Goal: Use online tool/utility: Utilize a website feature to perform a specific function

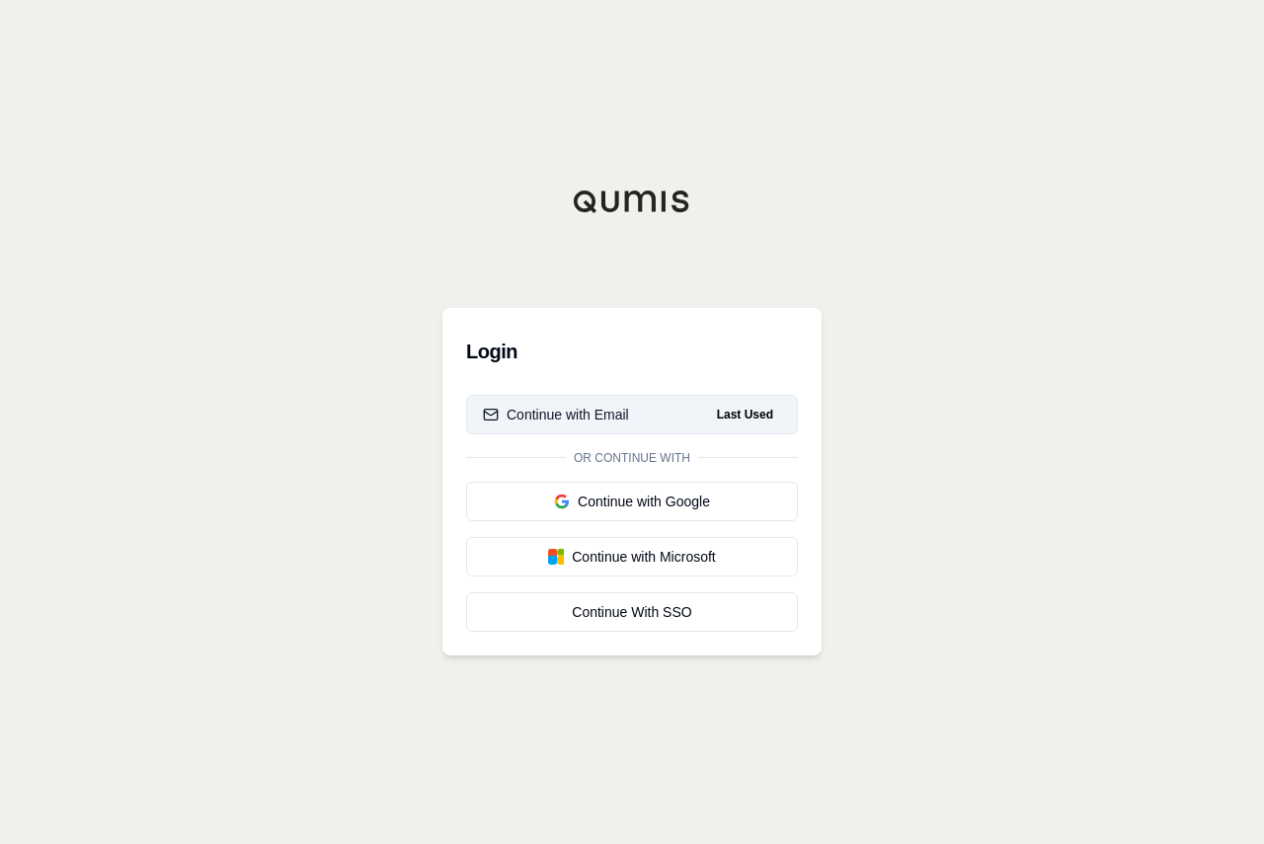
click at [597, 411] on div "Continue with Email" at bounding box center [556, 415] width 146 height 20
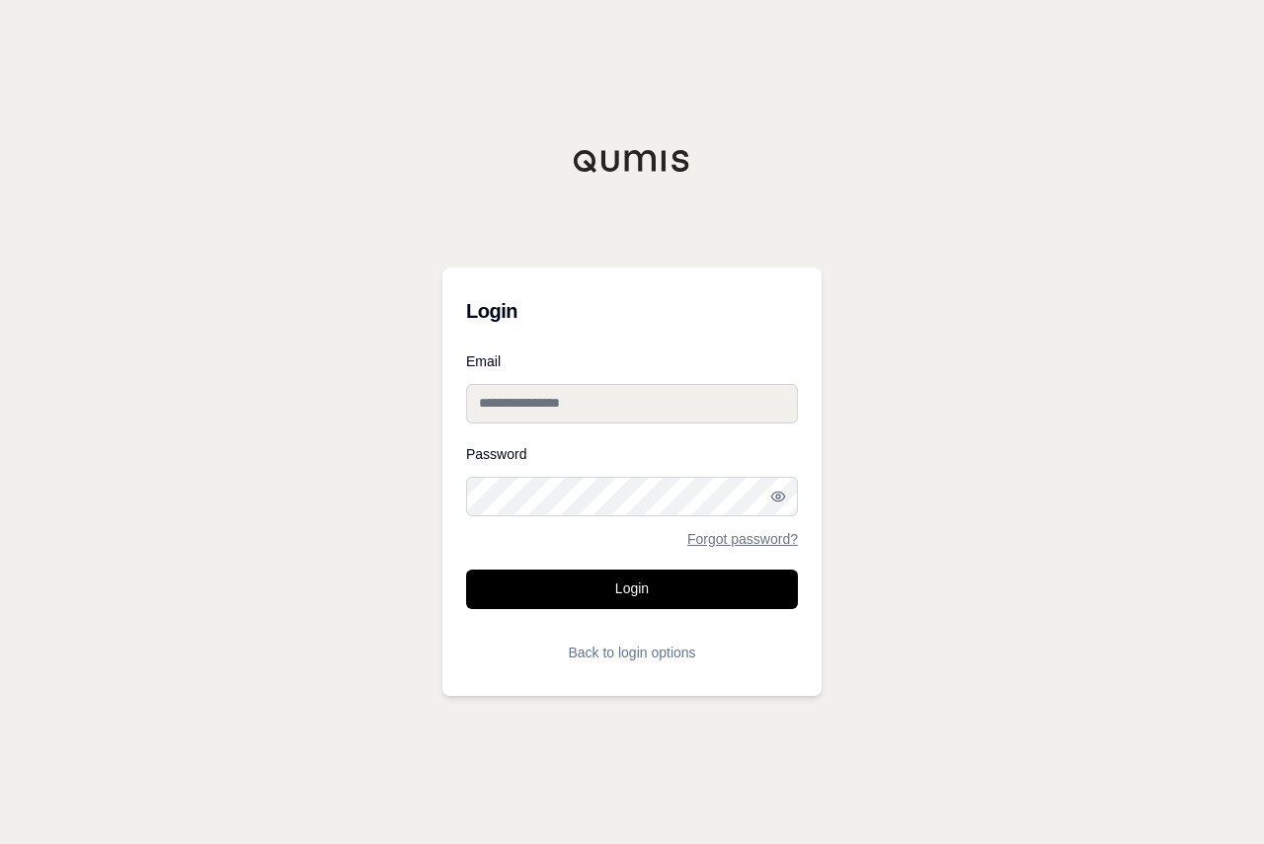
click at [591, 408] on input "Email" at bounding box center [632, 404] width 332 height 40
click at [761, 401] on input "Email" at bounding box center [632, 404] width 332 height 40
click at [640, 399] on input "Email" at bounding box center [632, 404] width 332 height 40
type input "**********"
click at [466, 570] on button "Login" at bounding box center [632, 590] width 332 height 40
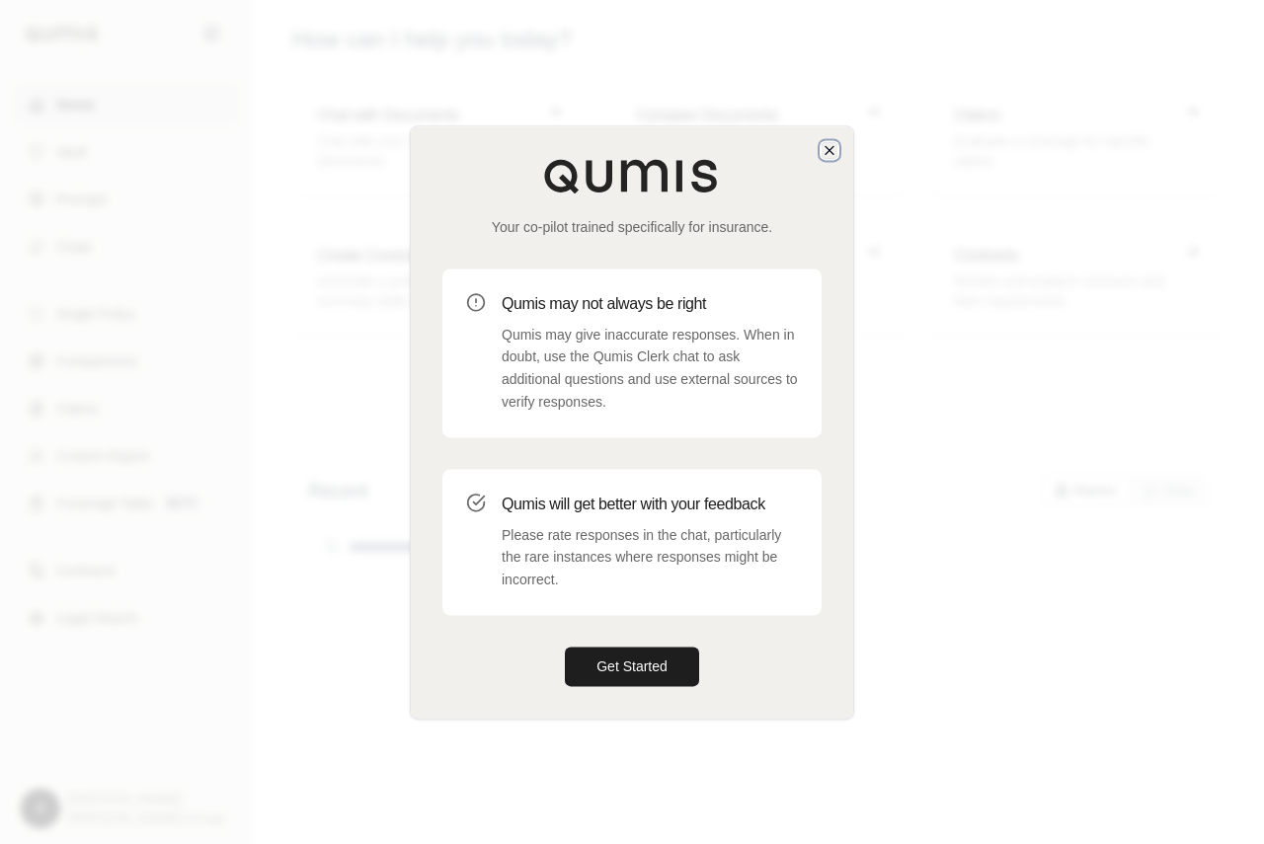
click at [827, 142] on icon "button" at bounding box center [830, 150] width 16 height 16
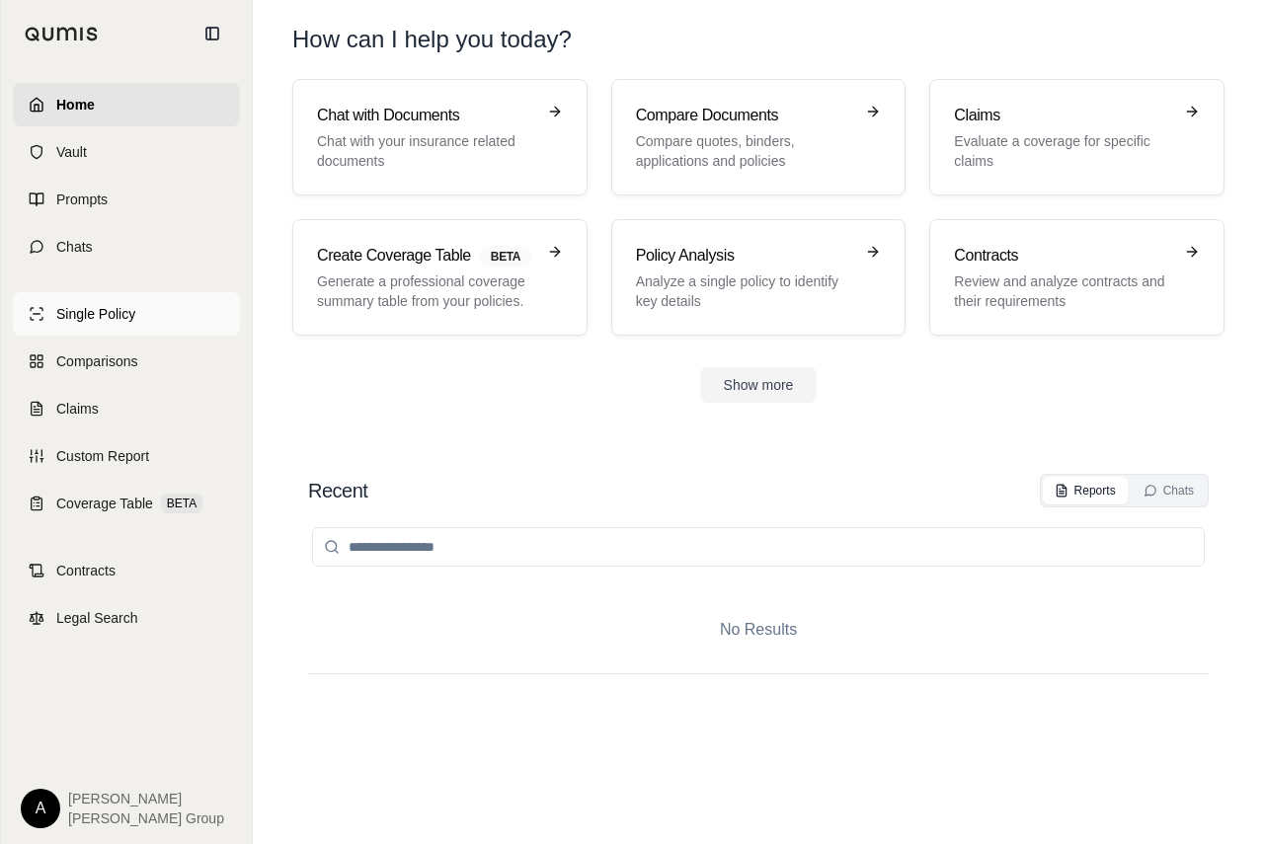
click at [120, 310] on span "Single Policy" at bounding box center [95, 314] width 79 height 20
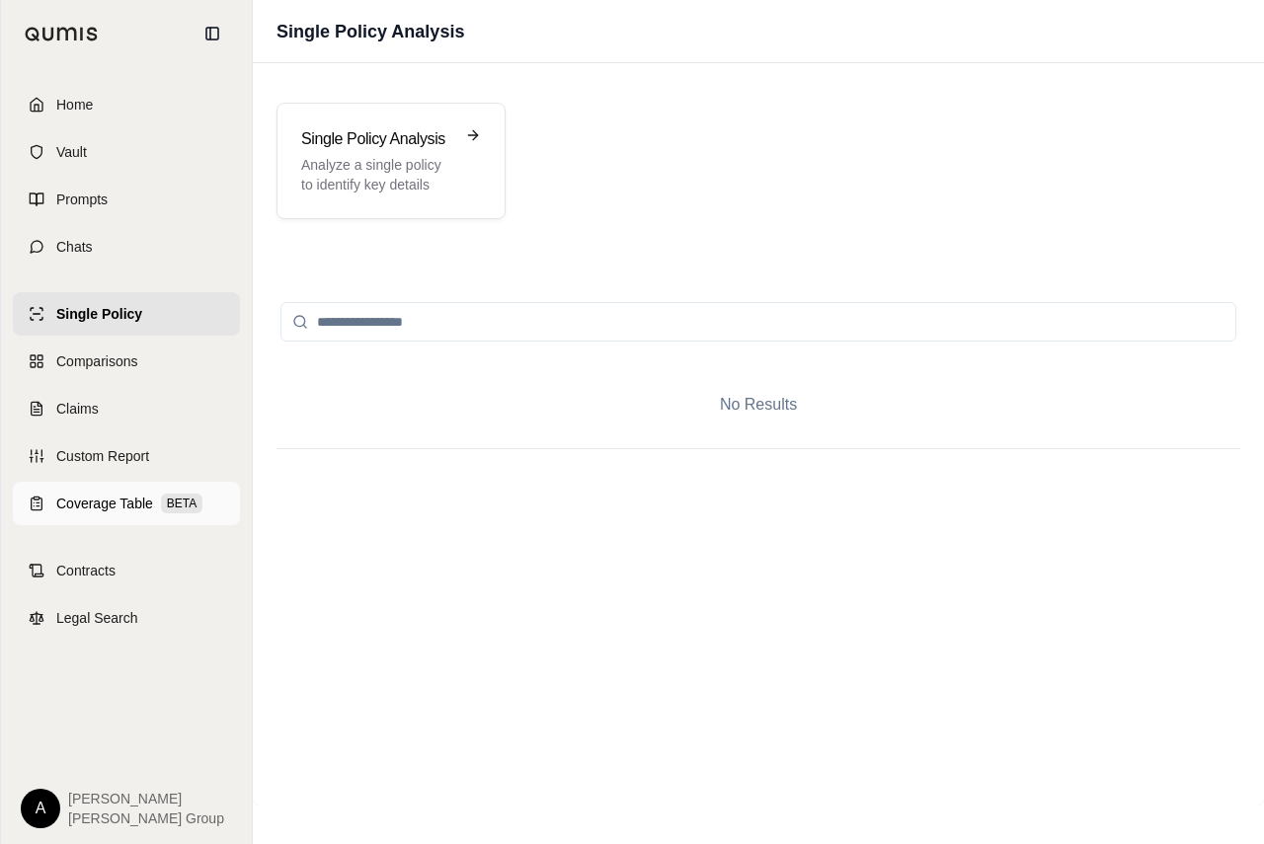
click at [116, 505] on span "Coverage Table" at bounding box center [104, 504] width 97 height 20
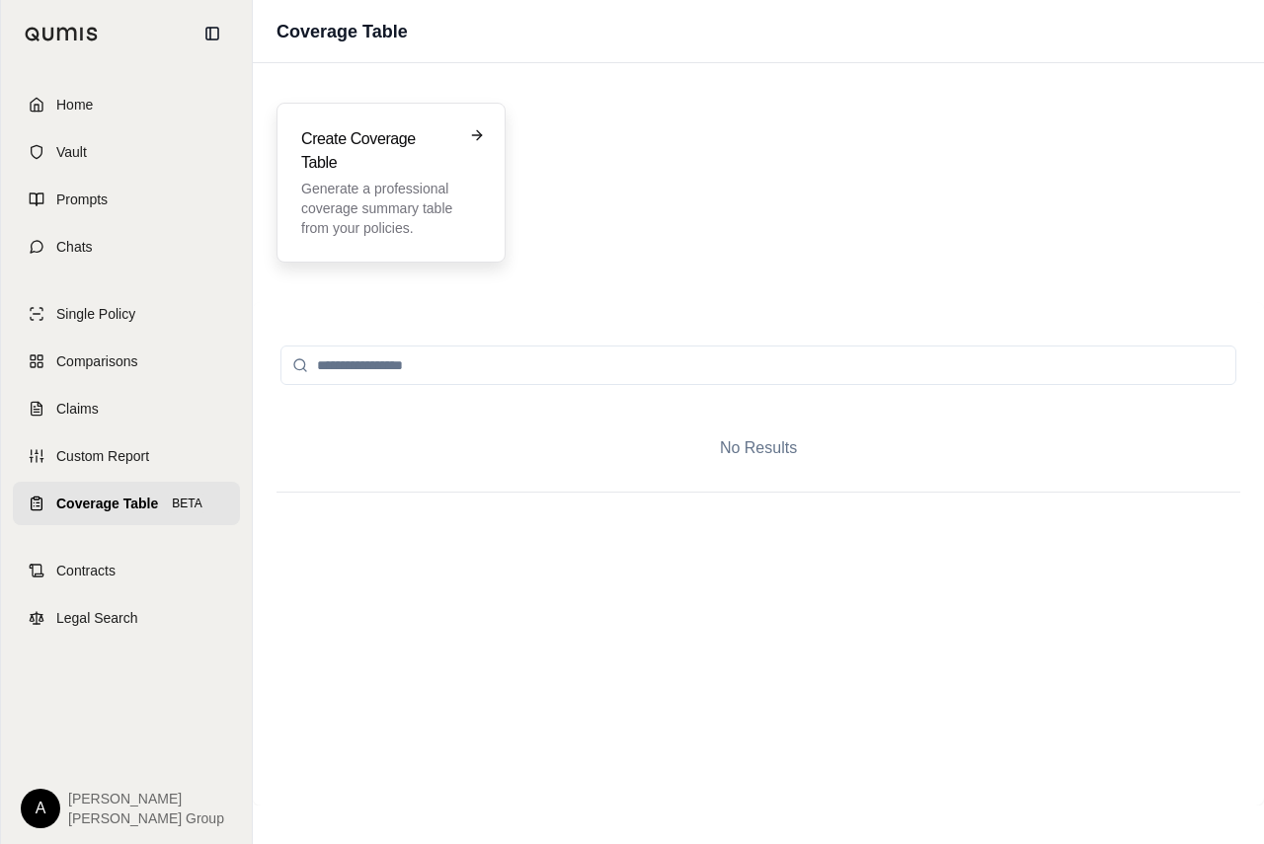
click at [402, 173] on h3 "Create Coverage Table" at bounding box center [377, 150] width 152 height 47
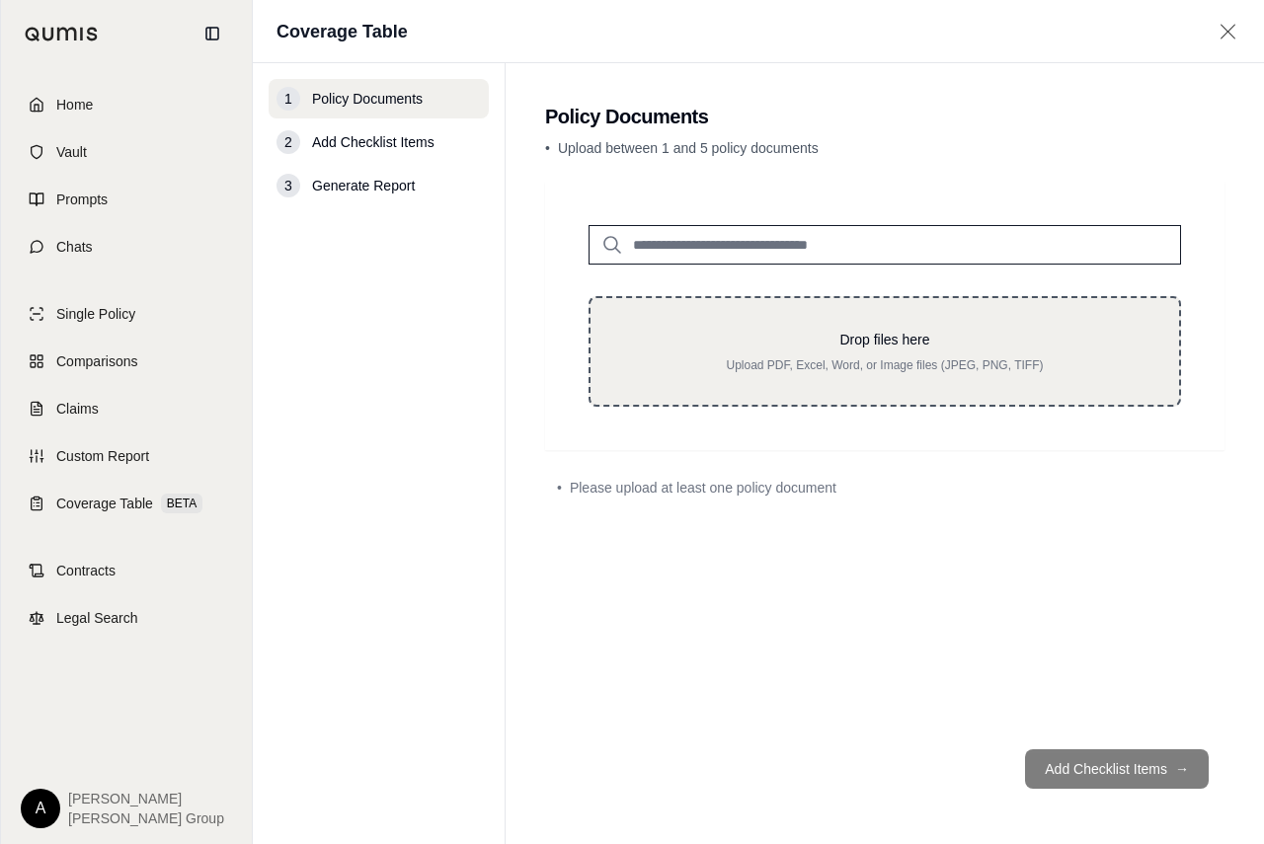
click at [906, 342] on p "Drop files here" at bounding box center [884, 340] width 525 height 20
type input "**********"
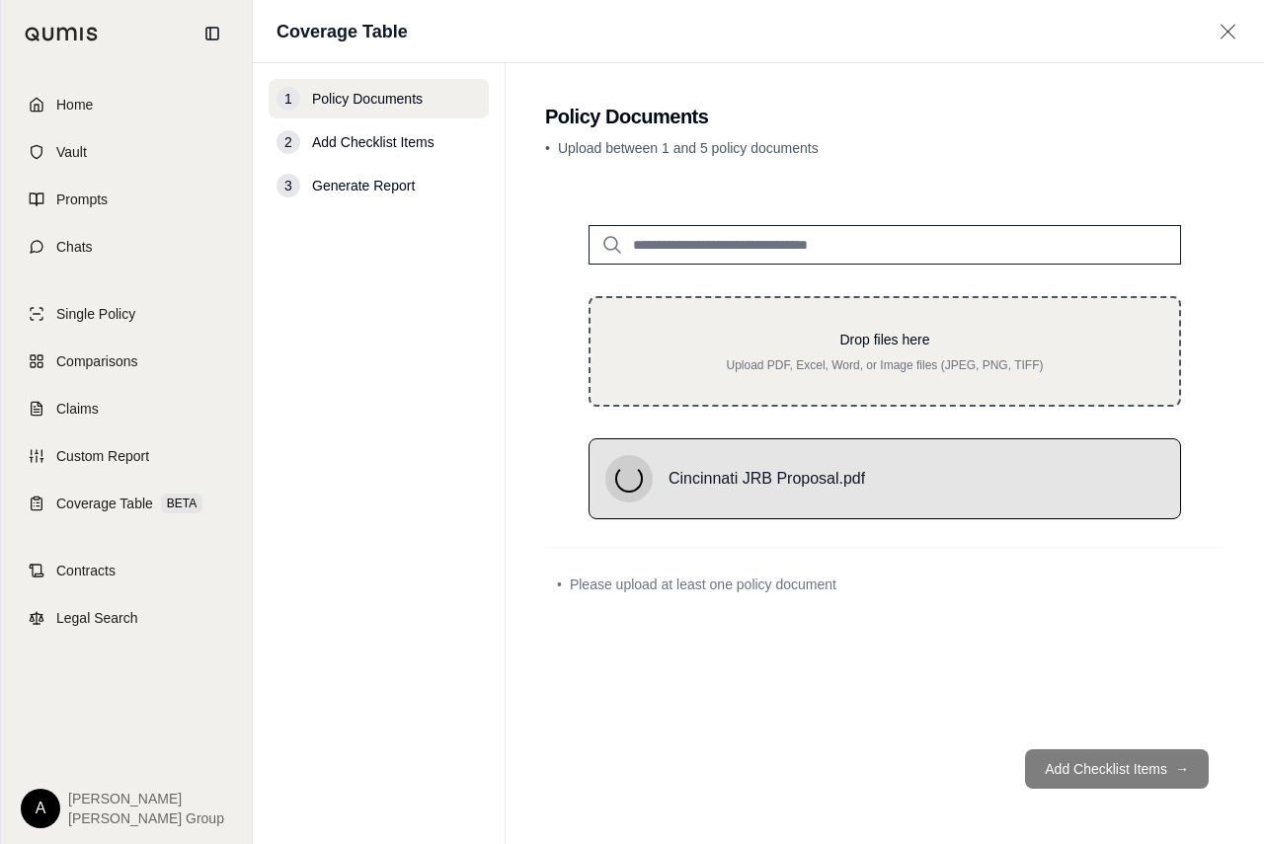
click at [838, 345] on p "Drop files here" at bounding box center [884, 340] width 525 height 20
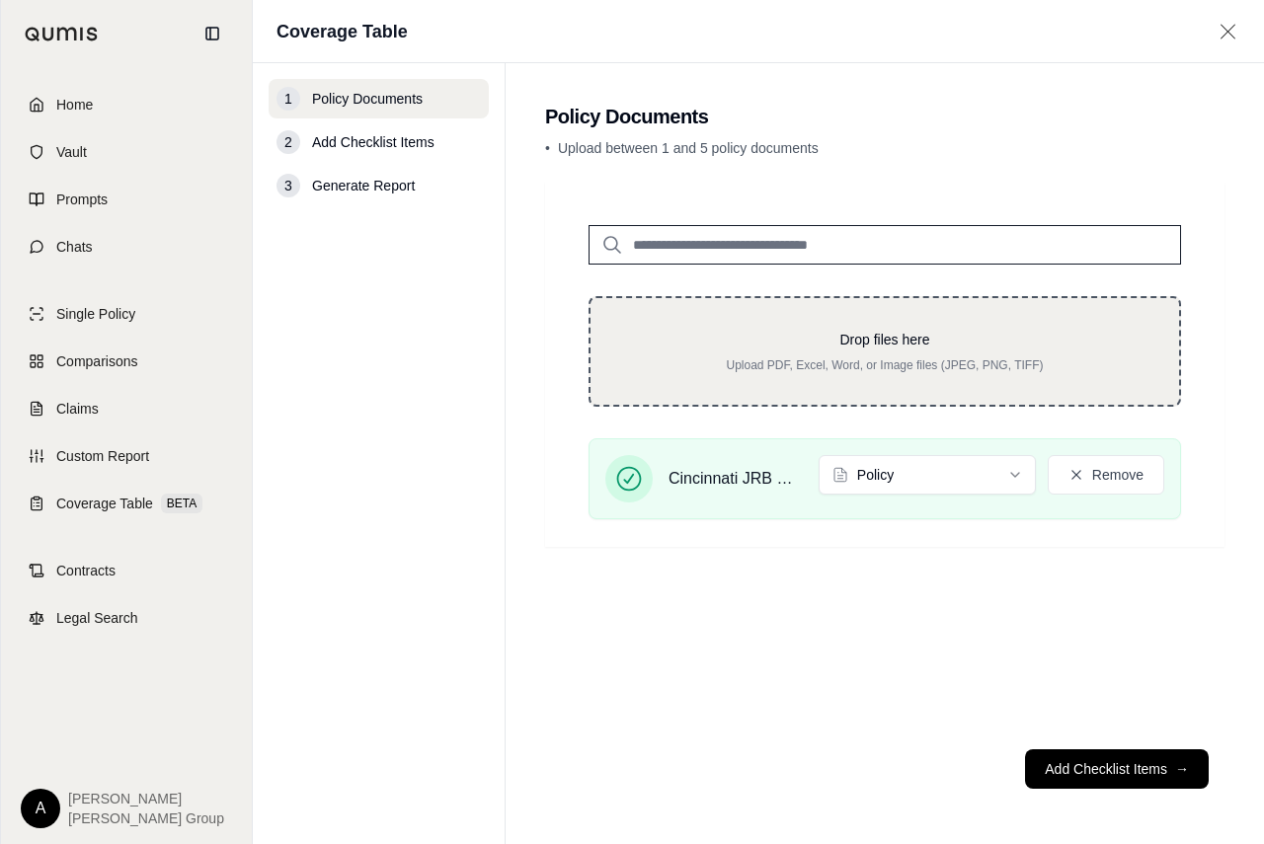
type input "**********"
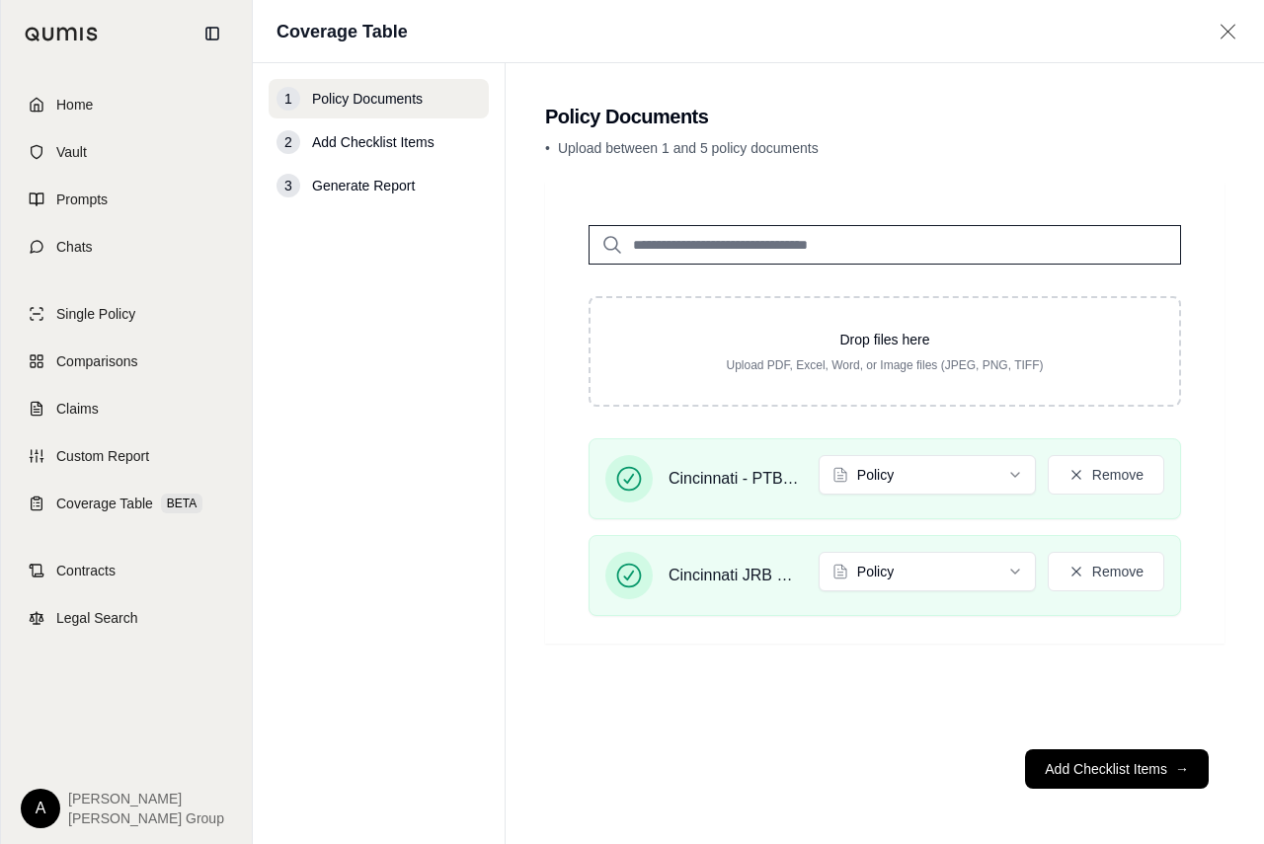
click at [368, 149] on span "Add Checklist Items" at bounding box center [373, 142] width 122 height 20
click at [1101, 763] on button "Add Checklist Items →" at bounding box center [1117, 770] width 184 height 40
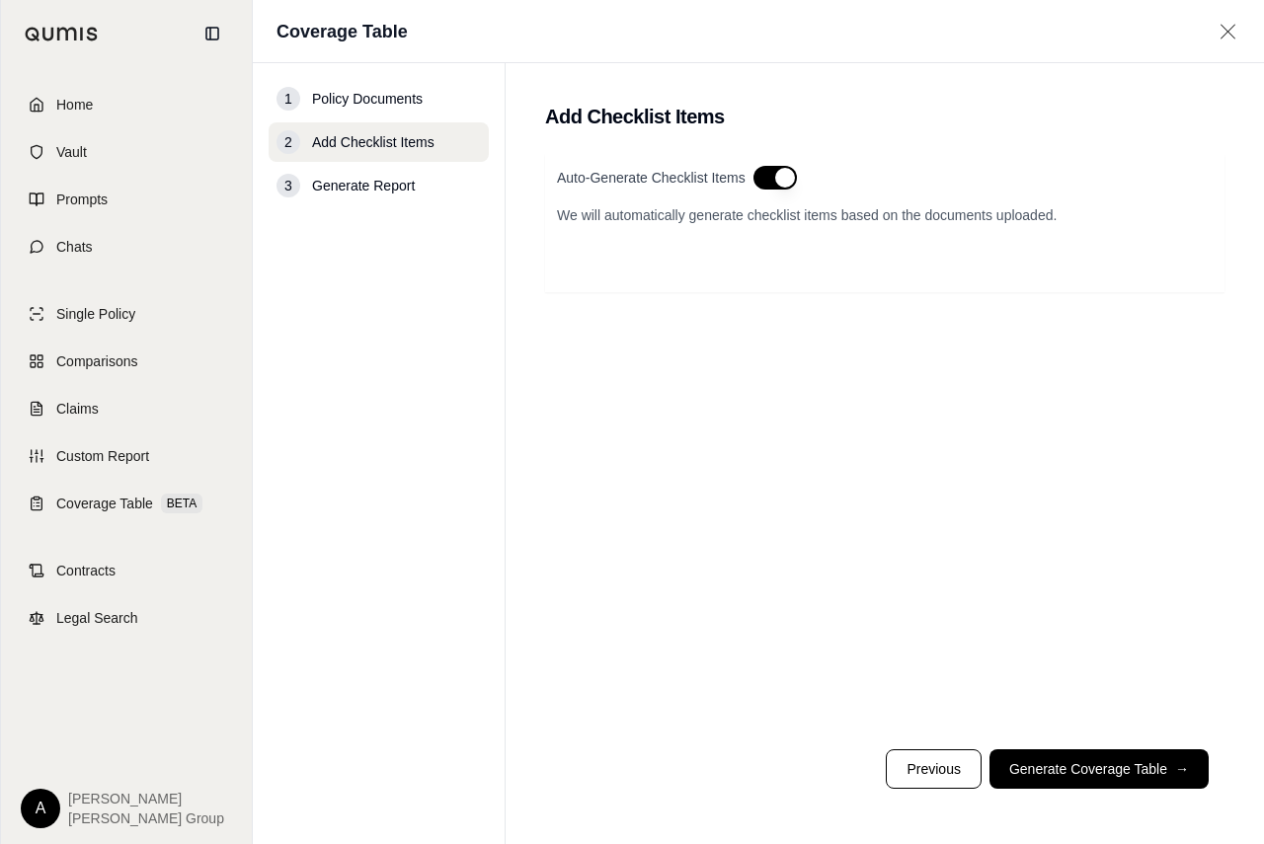
click at [765, 180] on button "button" at bounding box center [775, 178] width 43 height 24
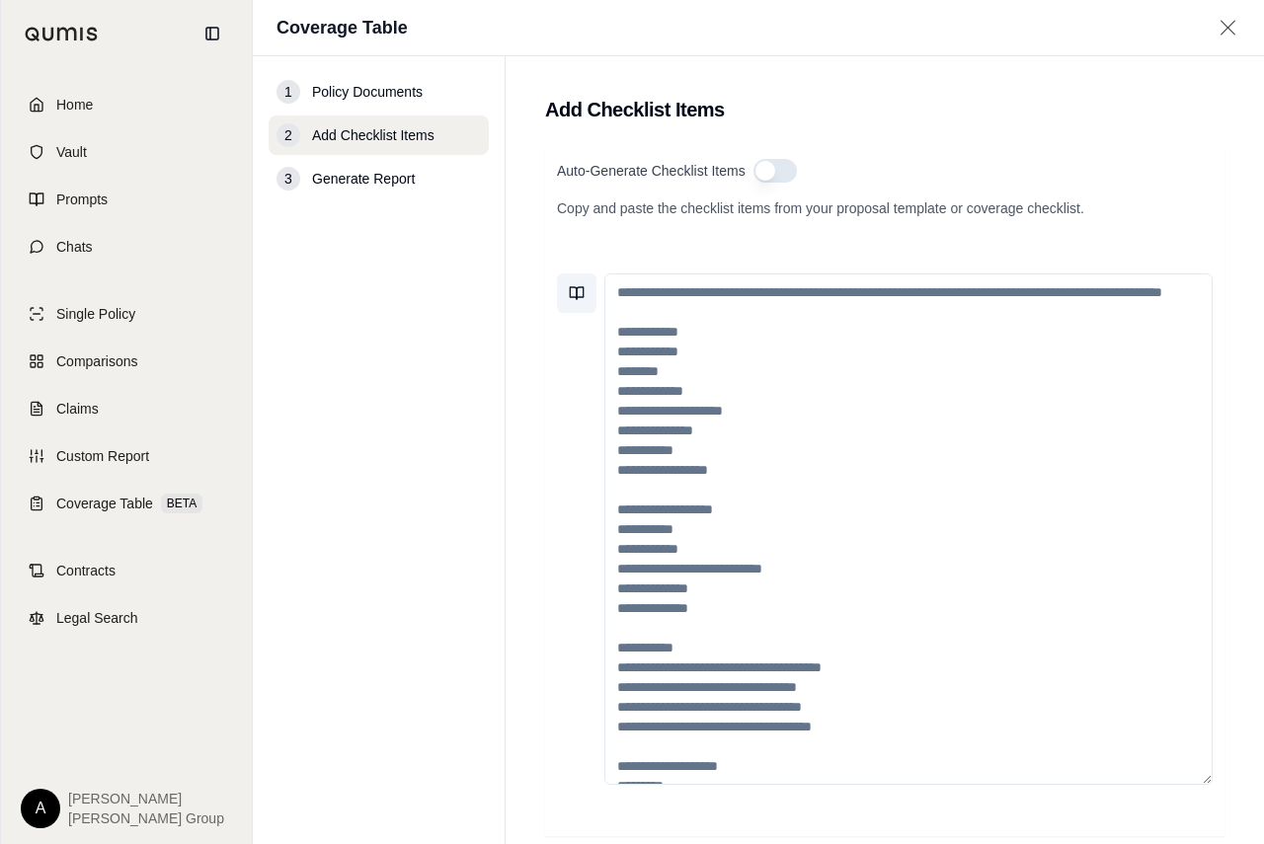
click at [581, 294] on icon at bounding box center [577, 293] width 16 height 16
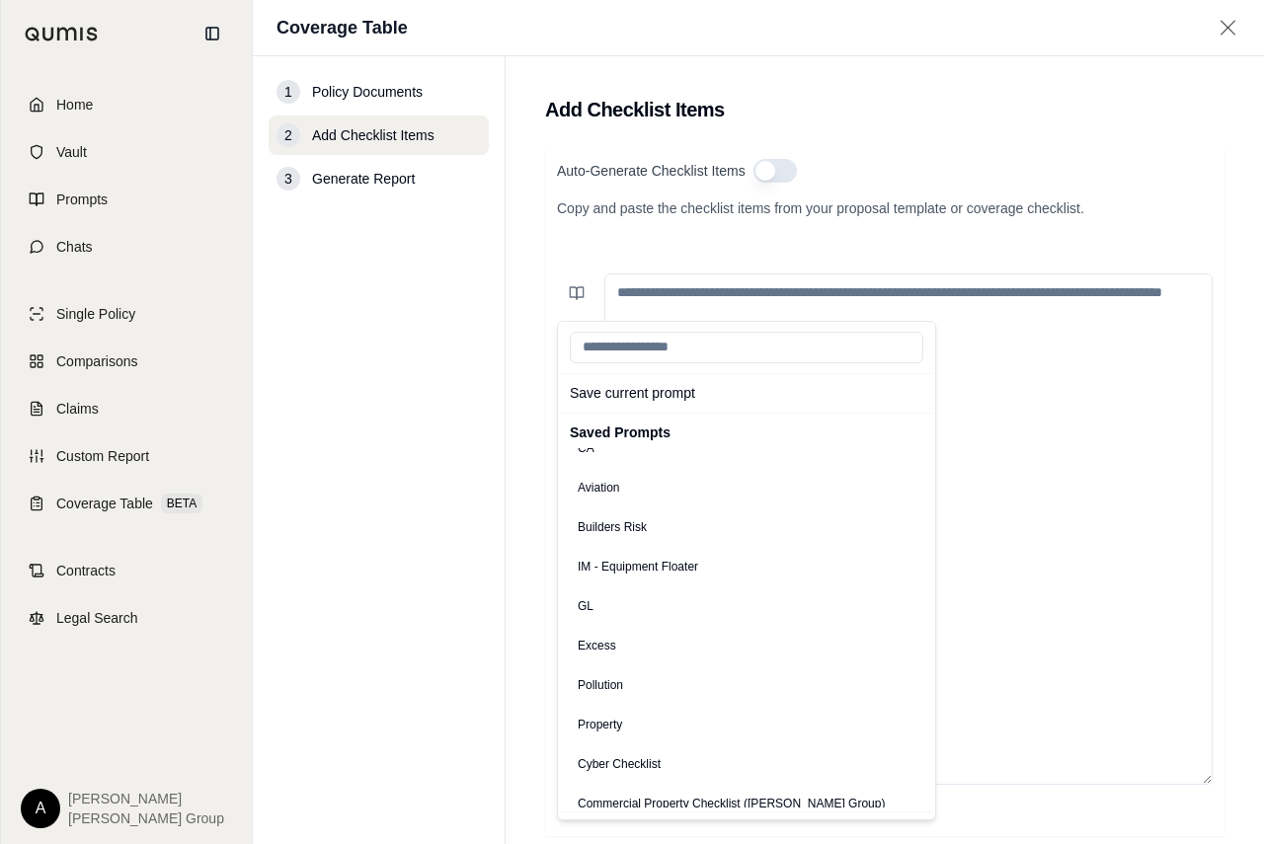
scroll to position [593, 0]
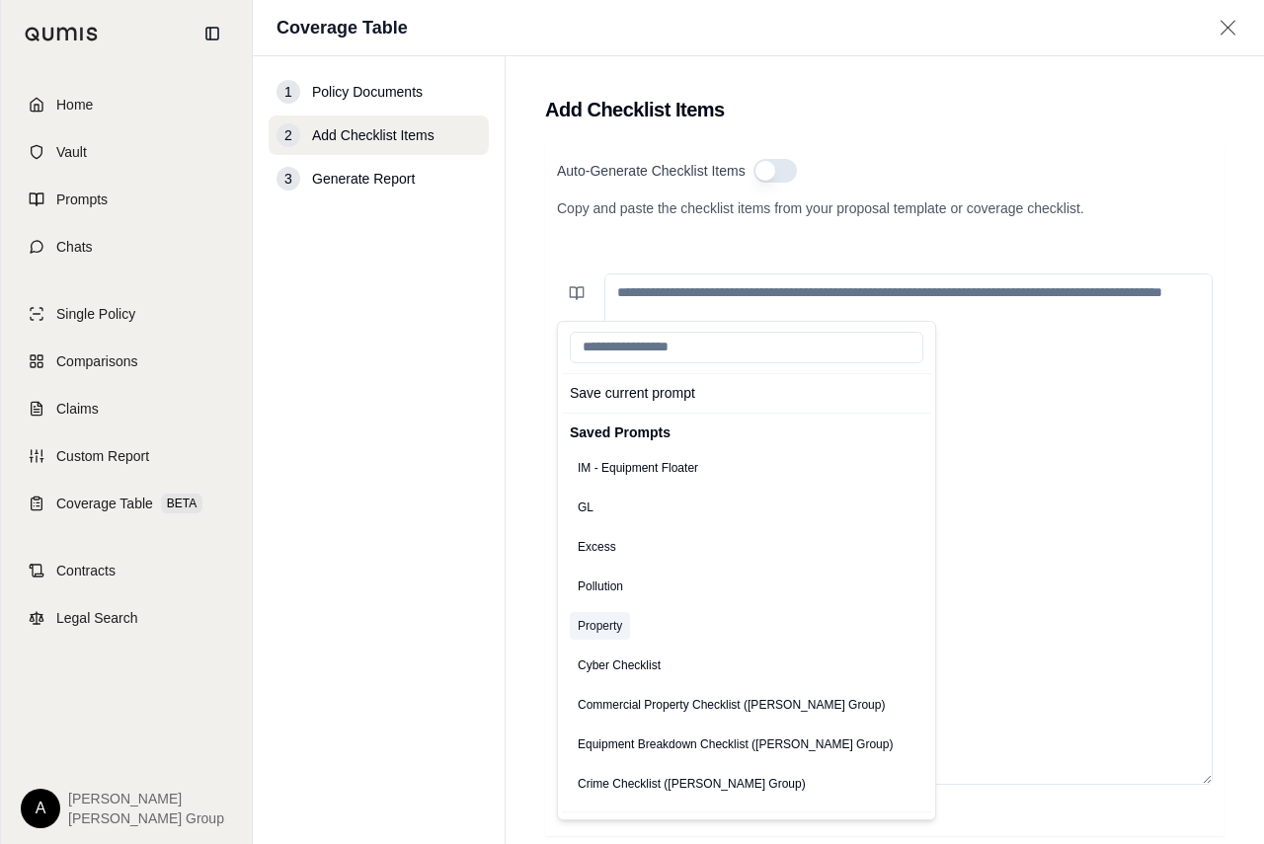
click at [611, 629] on button "Property" at bounding box center [600, 626] width 60 height 28
type textarea "**********"
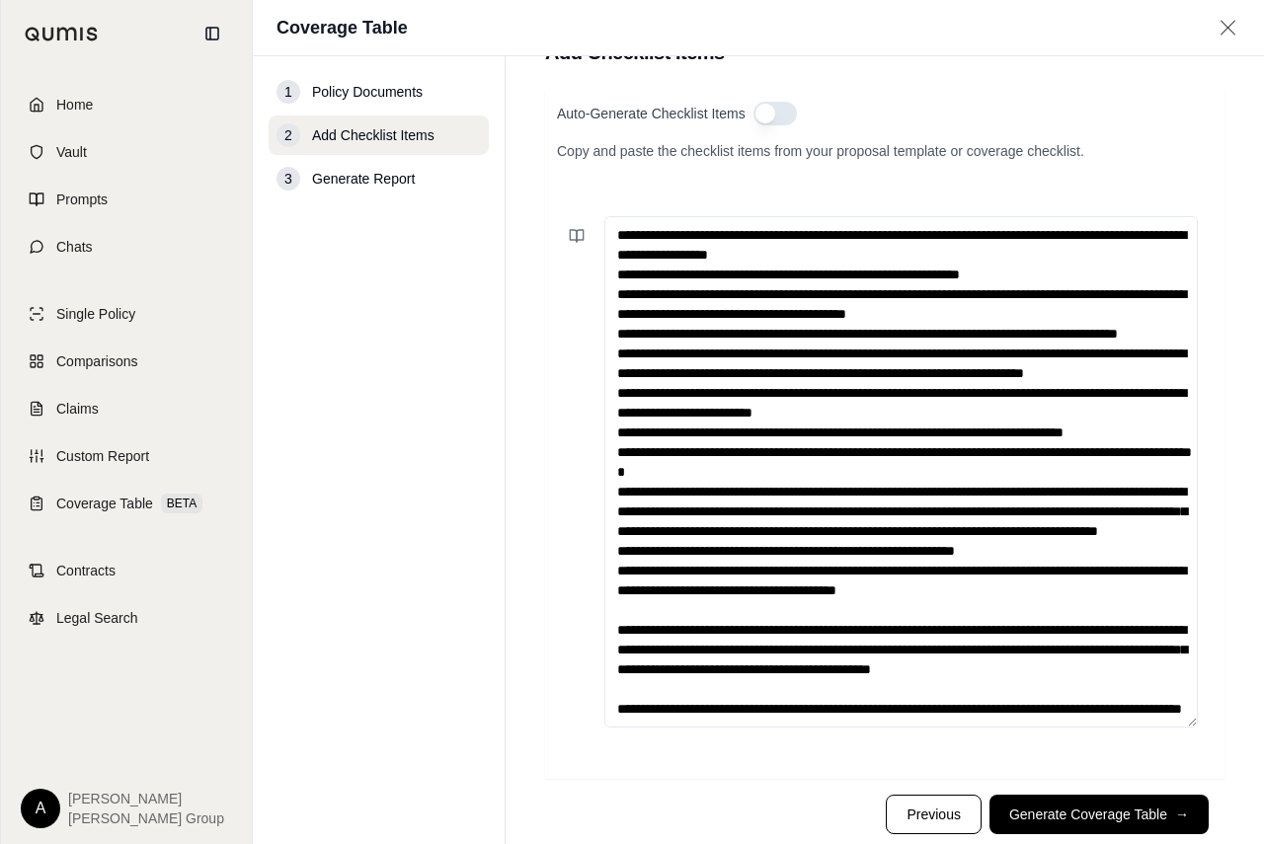
scroll to position [103, 0]
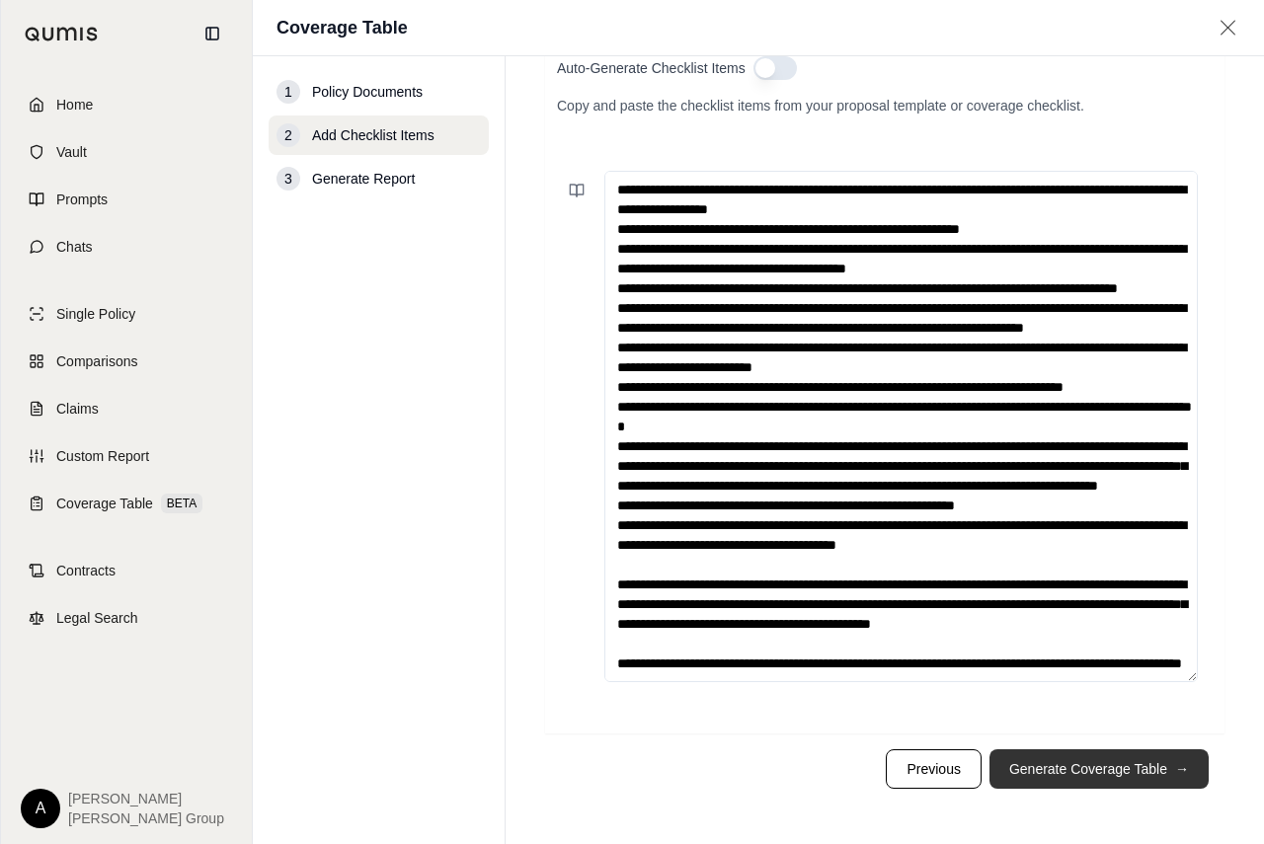
click at [1086, 764] on button "Generate Coverage Table →" at bounding box center [1099, 770] width 219 height 40
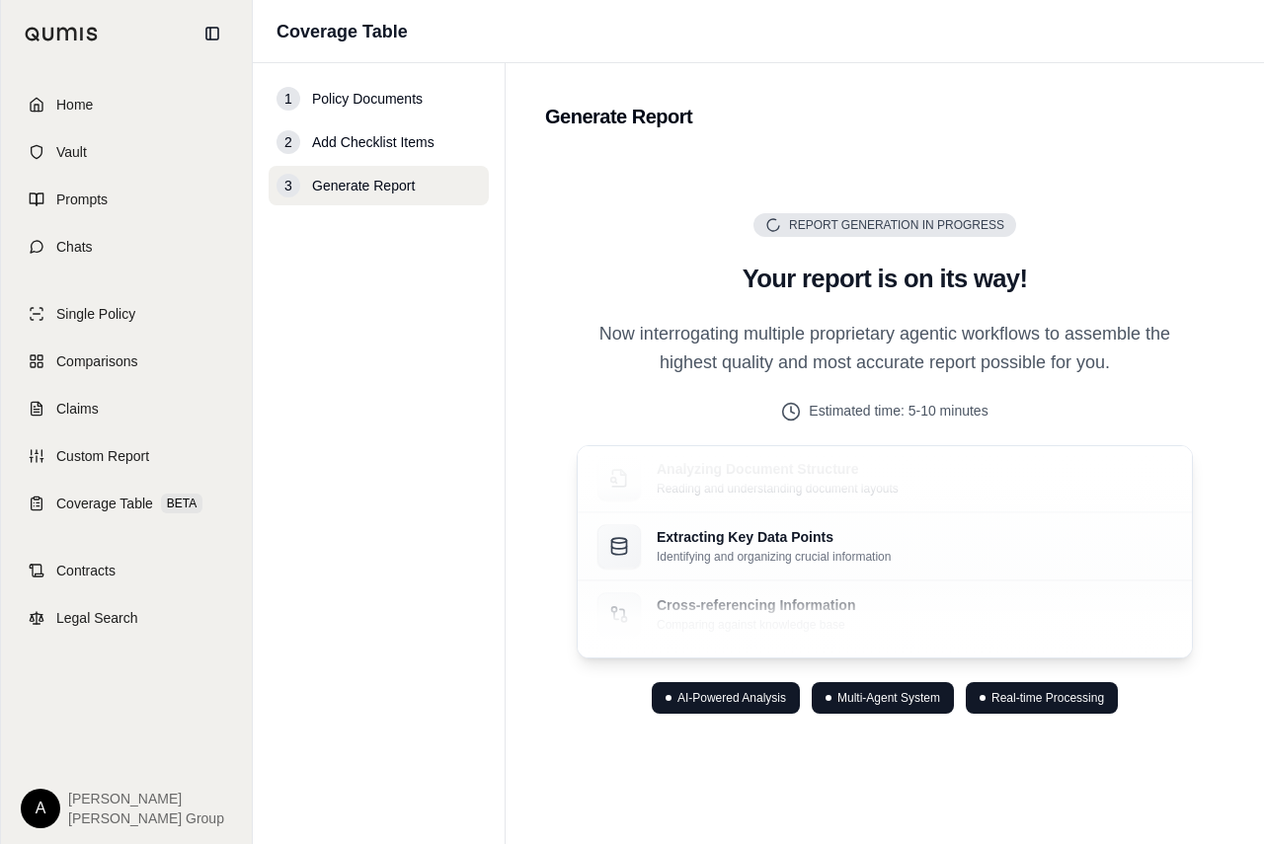
scroll to position [0, 0]
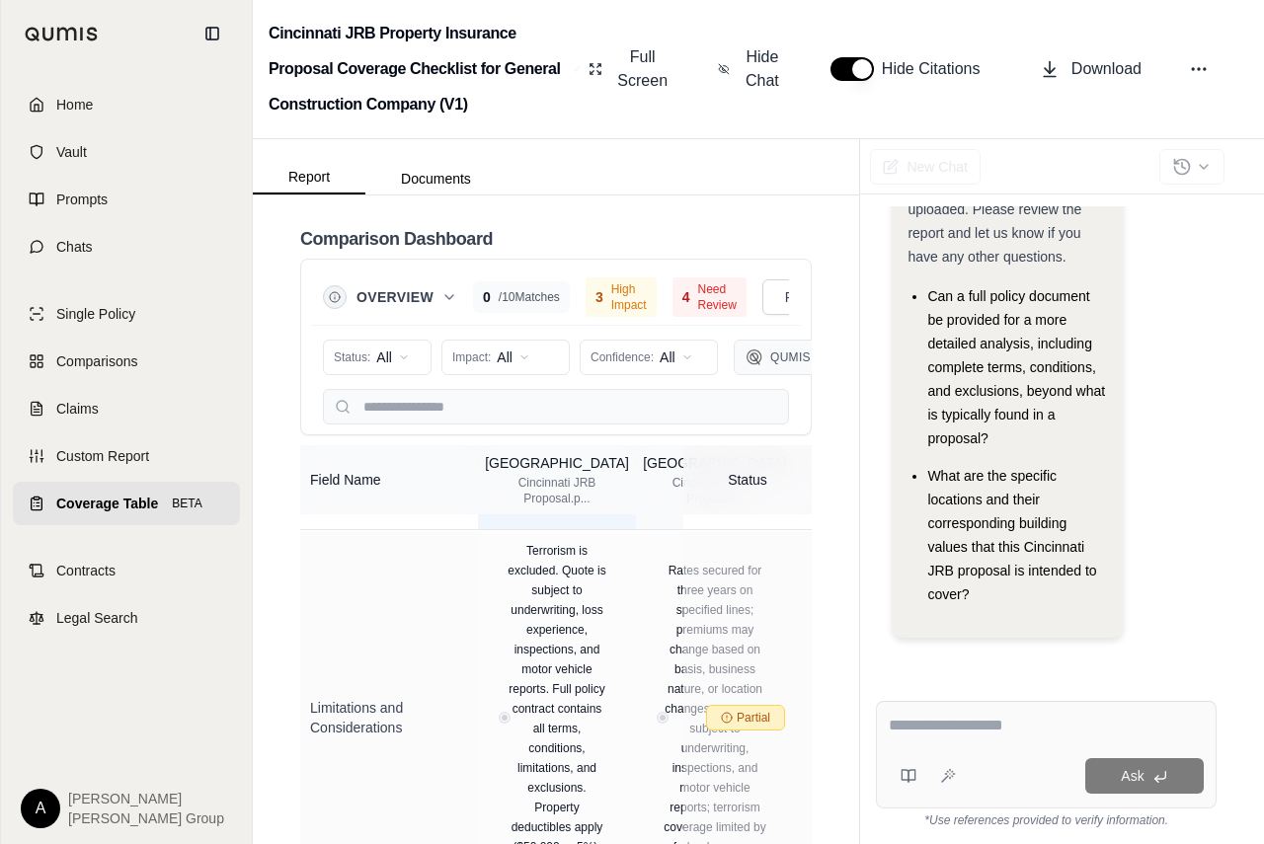
scroll to position [1285, 0]
